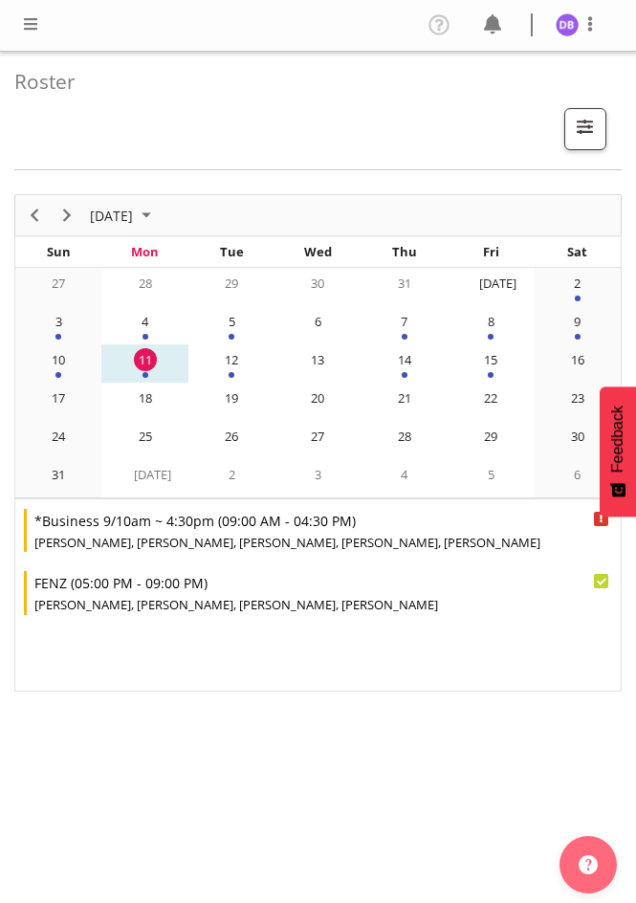
click at [27, 27] on span at bounding box center [30, 23] width 23 height 23
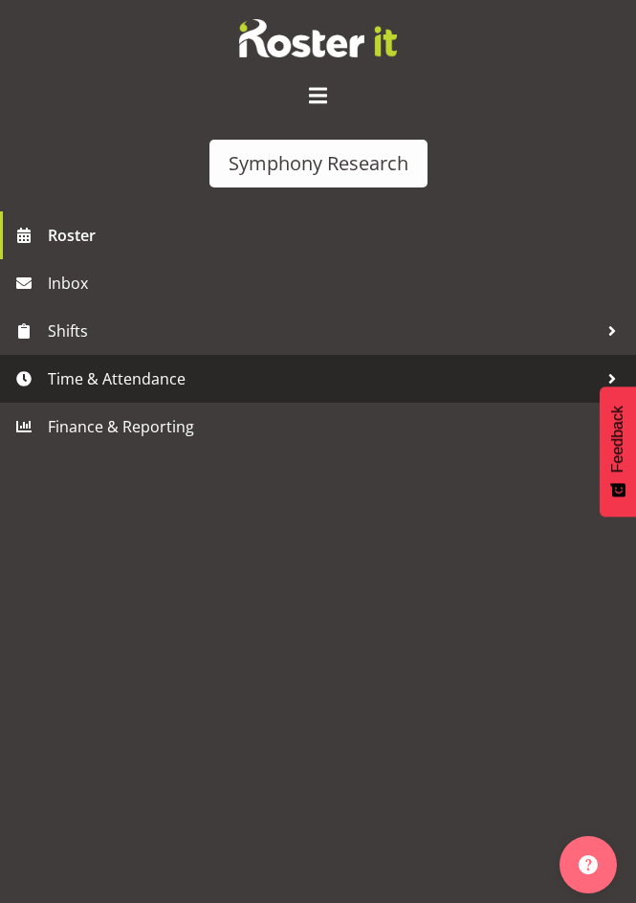
click at [109, 384] on span "Time & Attendance" at bounding box center [323, 378] width 550 height 29
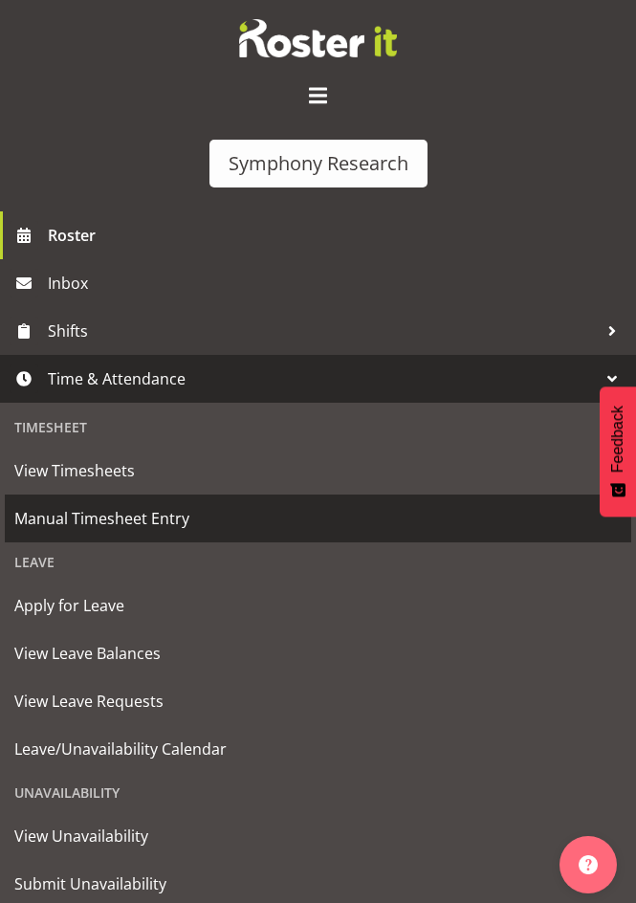
click at [114, 519] on span "Manual Timesheet Entry" at bounding box center [317, 518] width 607 height 29
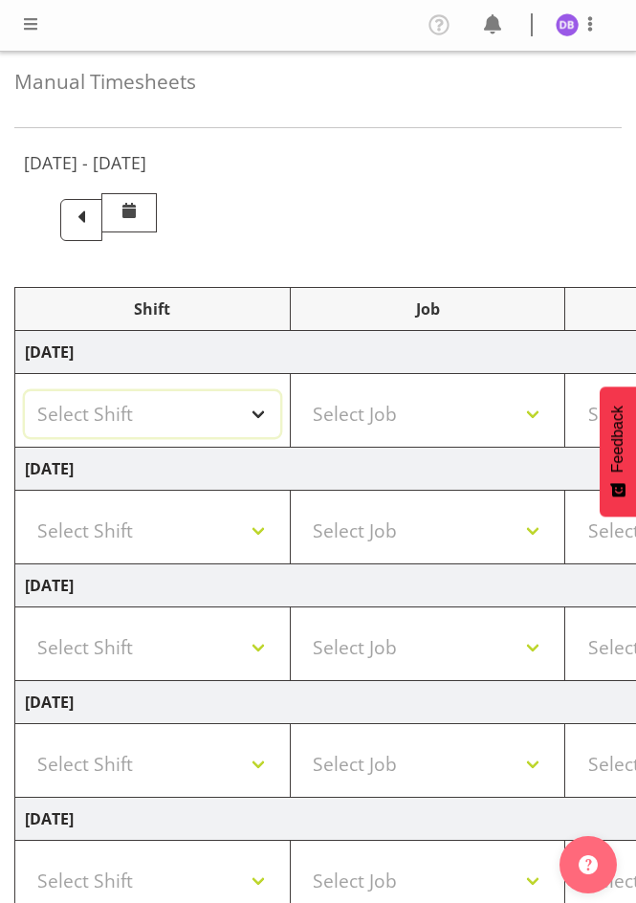
click at [254, 407] on select "Select Shift !!Weekend Residential (Roster IT Shift Label) *Business 9/10am ~ 4…" at bounding box center [152, 414] width 255 height 46
select select "26078"
click at [25, 391] on select "Select Shift !!Weekend Residential (Roster IT Shift Label) *Business 9/10am ~ 4…" at bounding box center [152, 414] width 255 height 46
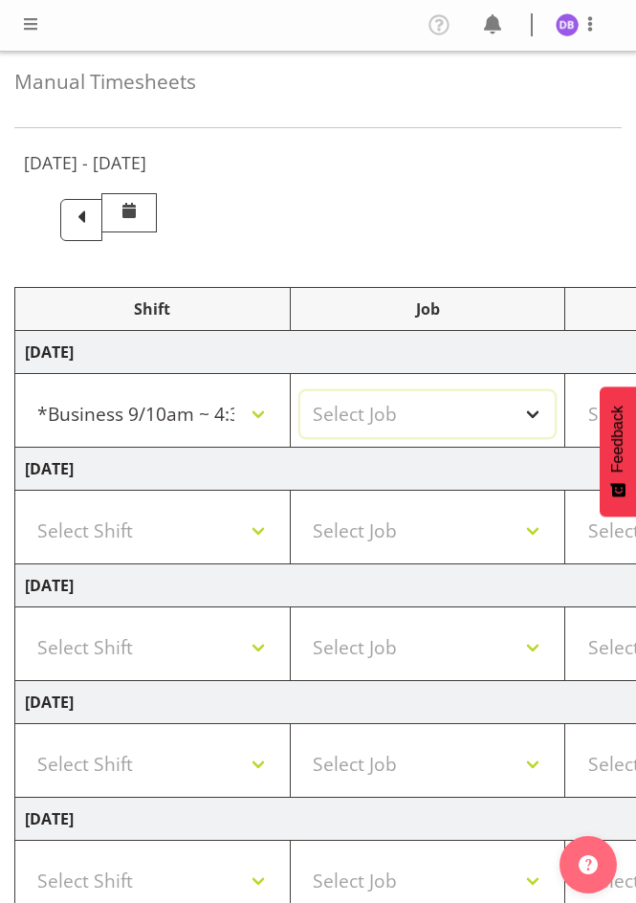
click at [532, 409] on select "Select Job 550060 IF Admin 553492 World Poll [GEOGRAPHIC_DATA] Wave 2 2025 5535…" at bounding box center [427, 414] width 255 height 46
select select "10458"
click at [300, 391] on select "Select Job 550060 IF Admin 553492 World Poll [GEOGRAPHIC_DATA] Wave 2 2025 5535…" at bounding box center [427, 414] width 255 height 46
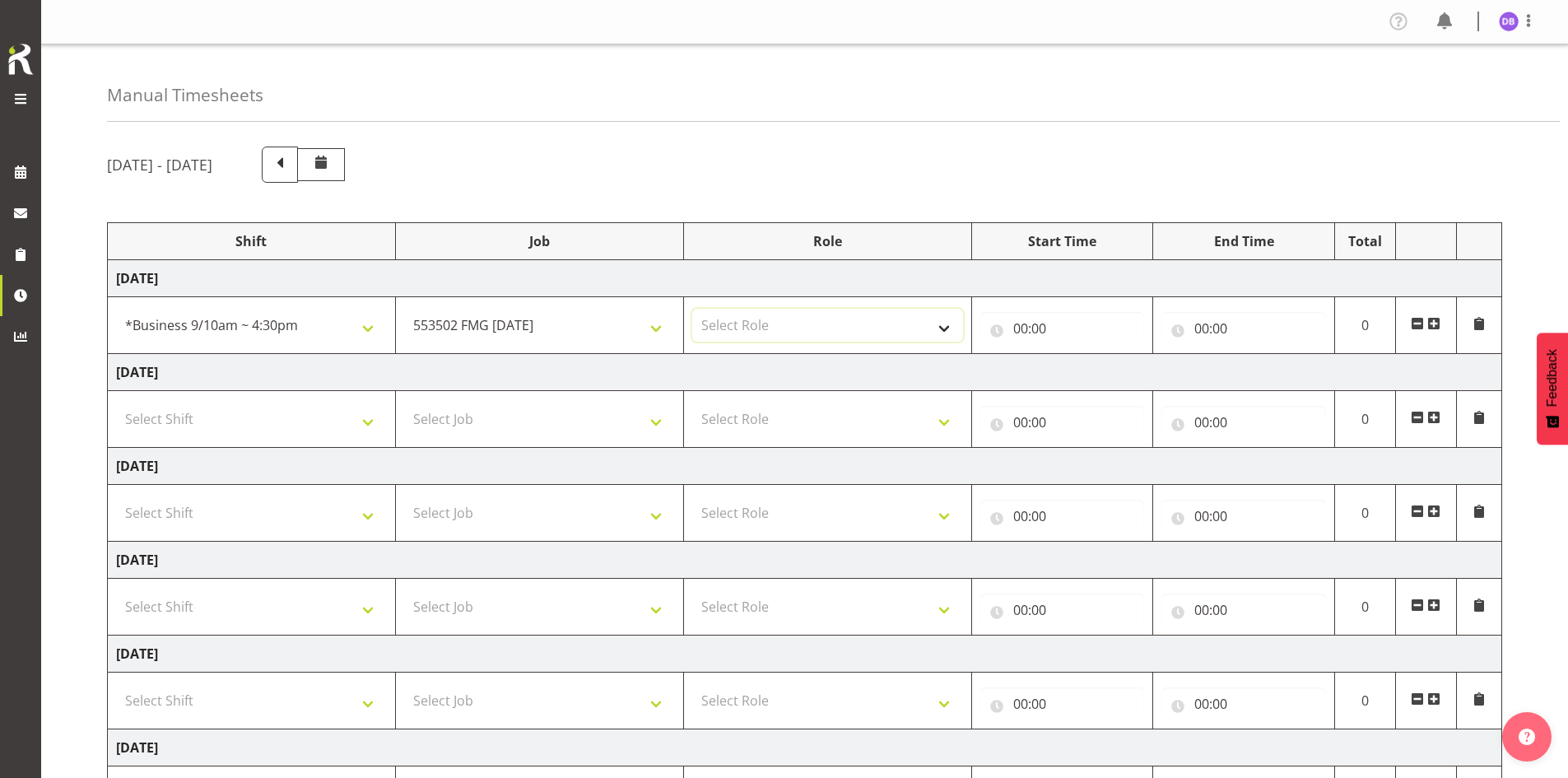
click at [547, 326] on select "Select Role Briefing Interviewing" at bounding box center [827, 326] width 271 height 33
select select "47"
click at [547, 309] on select "Select Role Briefing Interviewing" at bounding box center [827, 326] width 271 height 33
click at [547, 317] on input "00:00" at bounding box center [1063, 328] width 164 height 33
click at [547, 368] on select "00 01 02 03 04 05 06 07 08 09 10 11 12 13 14 15 16 17 18 19 20 21 22 23" at bounding box center [1093, 371] width 37 height 33
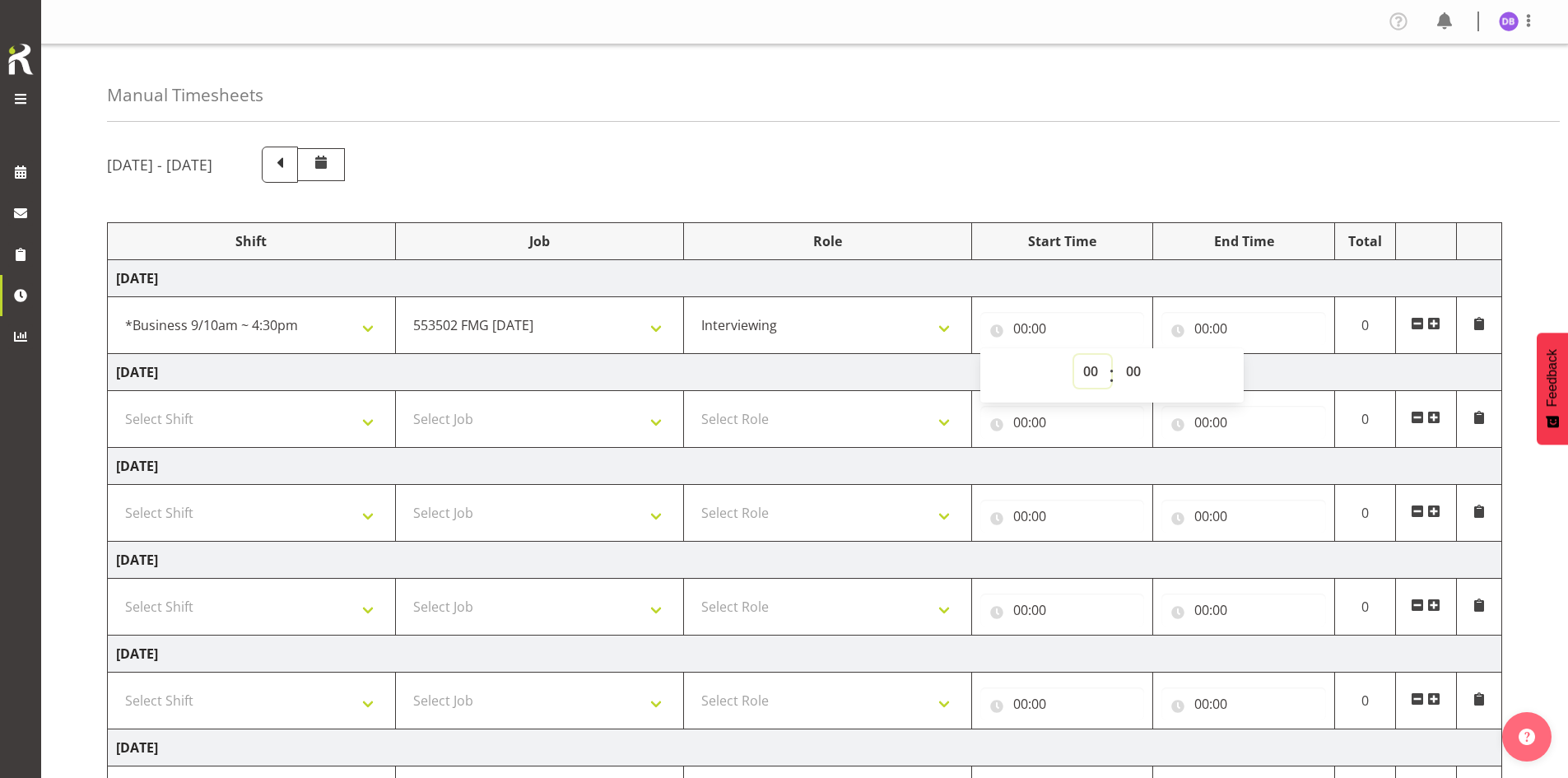
select select "10"
click at [547, 355] on select "00 01 02 03 04 05 06 07 08 09 10 11 12 13 14 15 16 17 18 19 20 21 22 23" at bounding box center [1093, 371] width 37 height 33
type input "10:00"
click at [547, 331] on input "00:00" at bounding box center [1243, 328] width 164 height 33
click at [547, 370] on select "00 01 02 03 04 05 06 07 08 09 10 11 12 13 14 15 16 17 18 19 20 21 22 23" at bounding box center [1274, 371] width 37 height 33
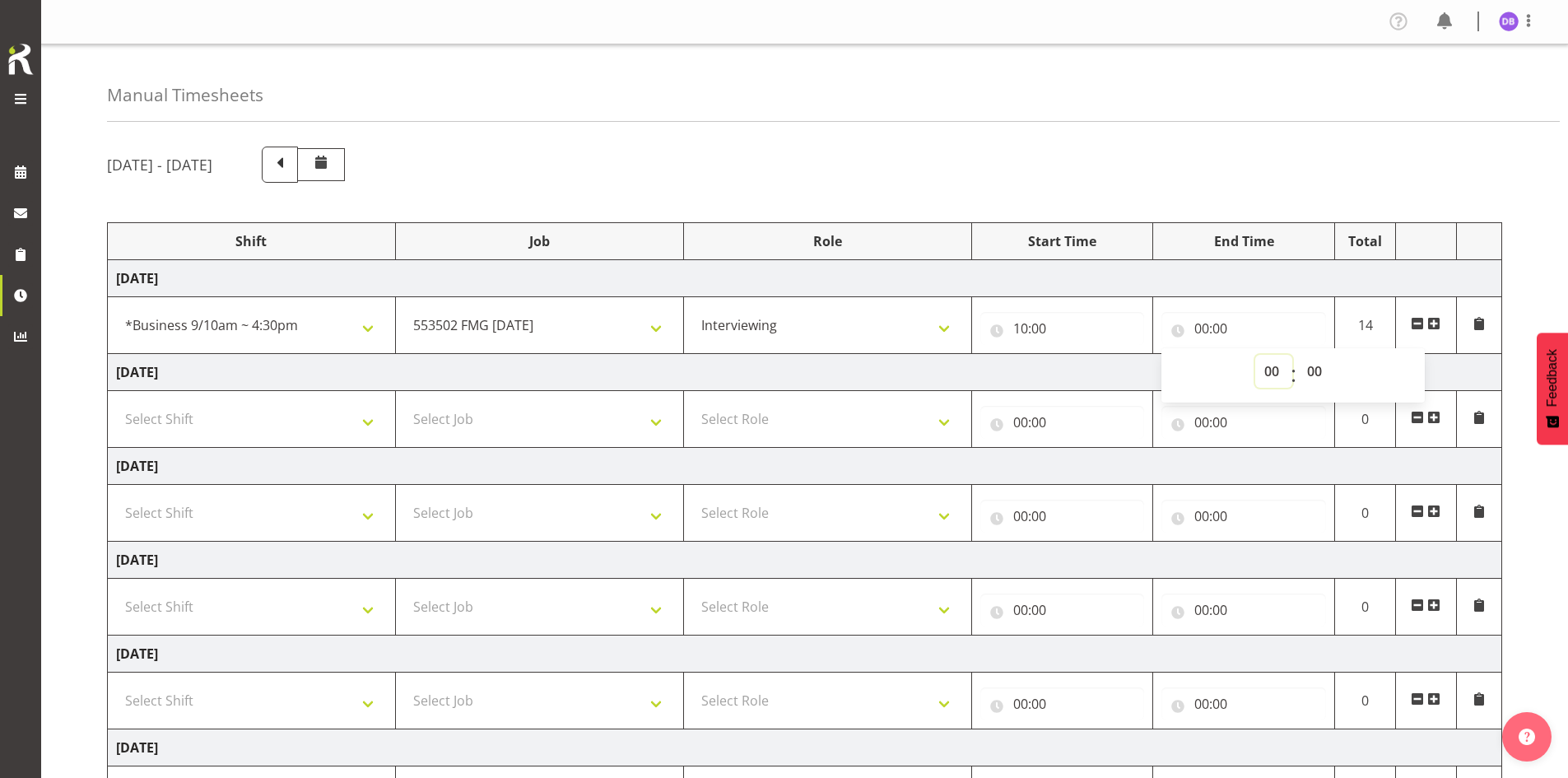
select select "13"
click at [547, 355] on select "00 01 02 03 04 05 06 07 08 09 10 11 12 13 14 15 16 17 18 19 20 21 22 23" at bounding box center [1274, 371] width 37 height 33
type input "13:00"
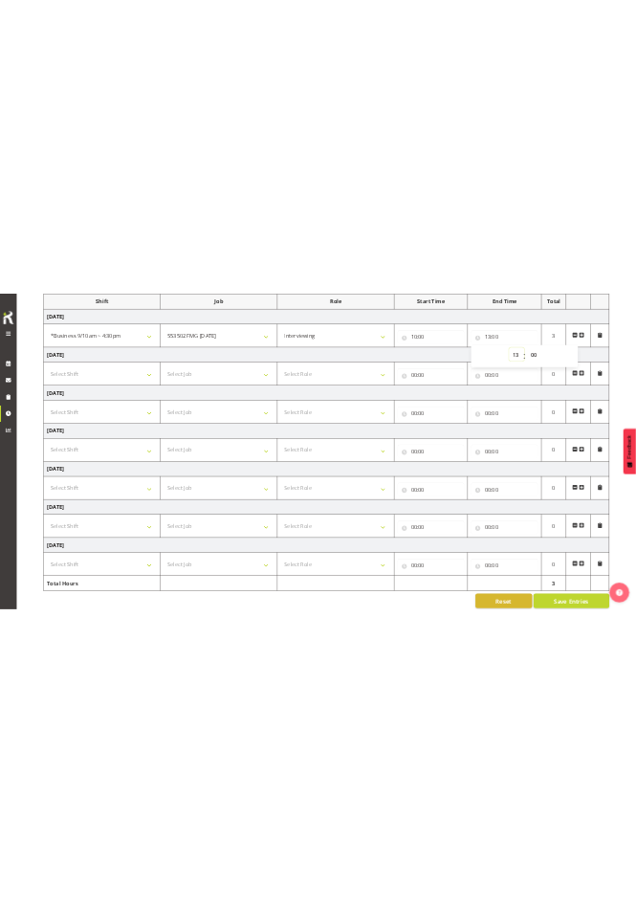
scroll to position [283, 0]
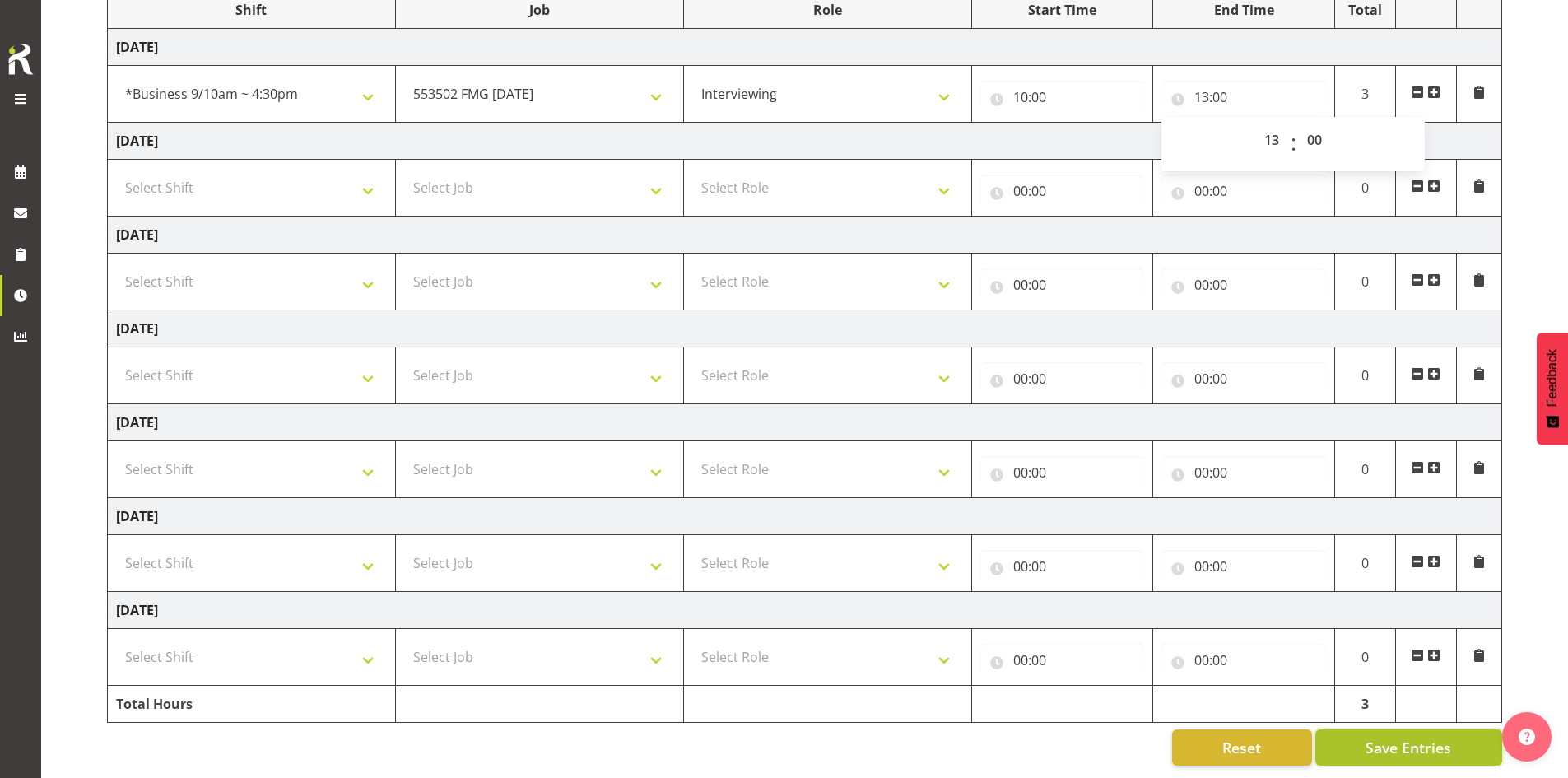
click at [547, 739] on span "Save Entries" at bounding box center [1408, 748] width 85 height 22
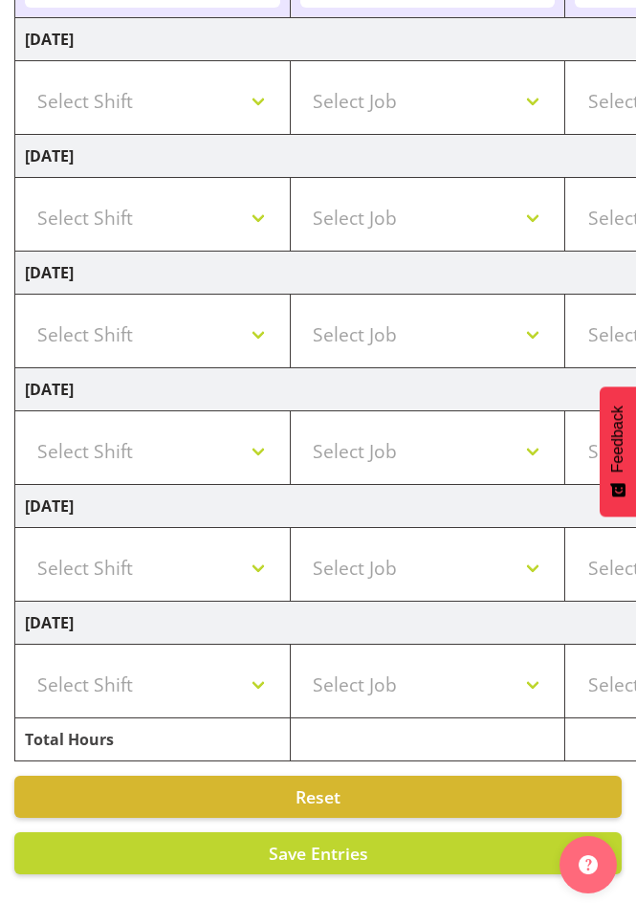
scroll to position [0, 0]
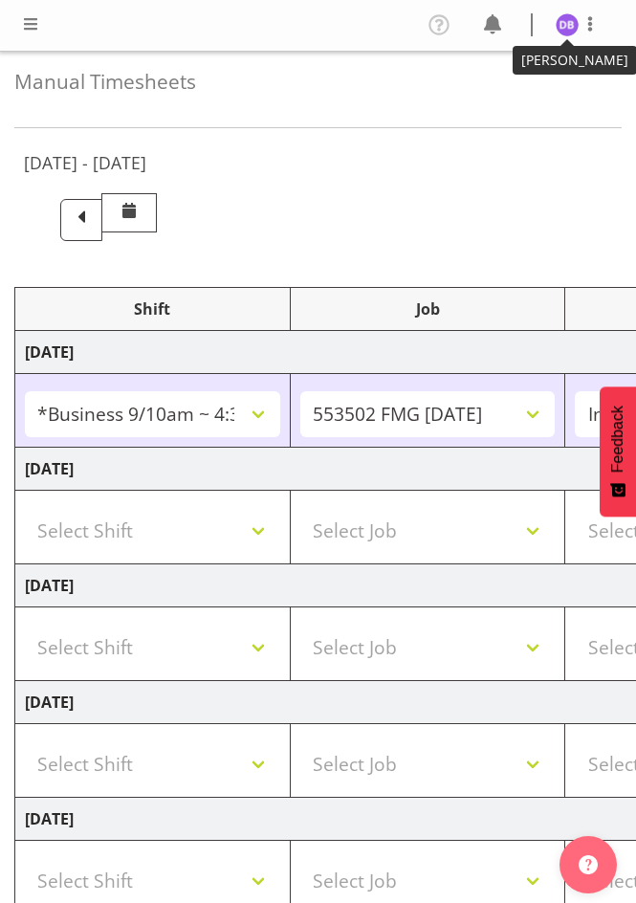
click at [568, 20] on img at bounding box center [566, 24] width 23 height 23
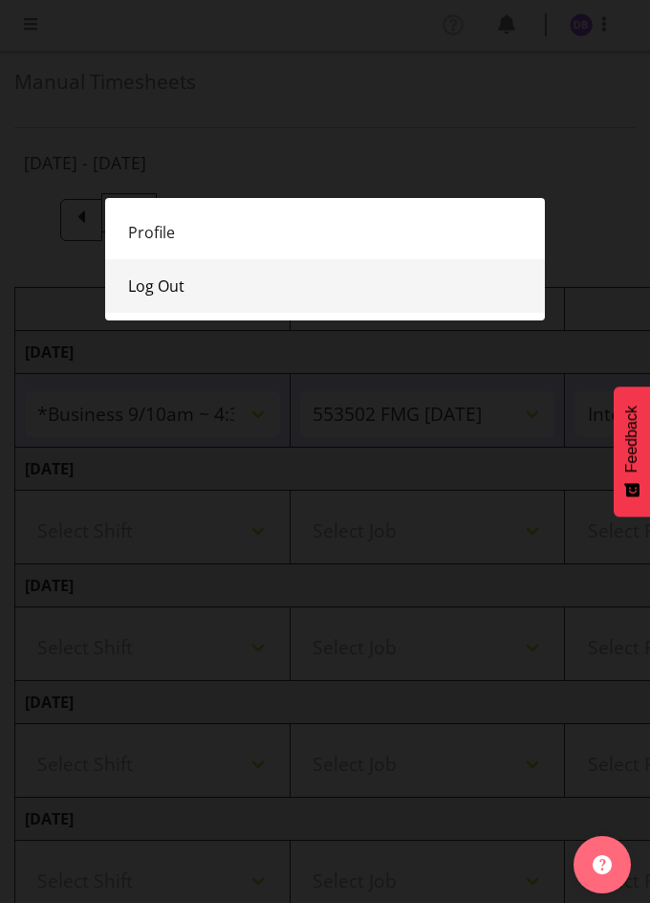
click at [152, 278] on link "Log Out" at bounding box center [325, 286] width 440 height 54
